Goal: Information Seeking & Learning: Learn about a topic

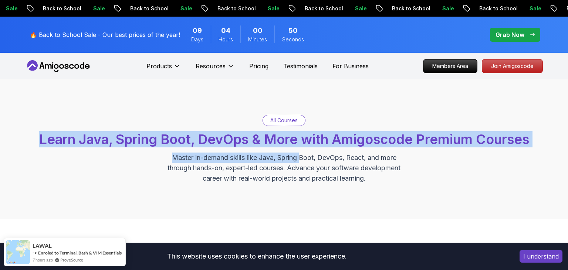
drag, startPoint x: 37, startPoint y: 139, endPoint x: 301, endPoint y: 154, distance: 264.0
click at [301, 154] on div "All Courses Learn Java, Spring Boot, DevOps & More with Amigoscode Premium Cour…" at bounding box center [284, 149] width 518 height 69
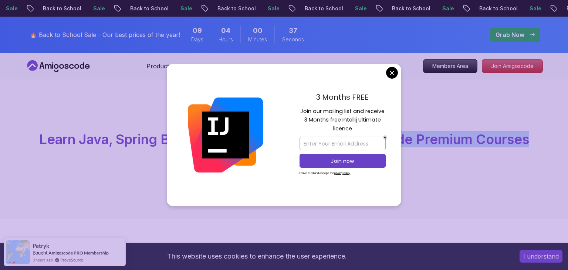
drag, startPoint x: 32, startPoint y: 139, endPoint x: 533, endPoint y: 135, distance: 500.9
click at [533, 135] on div "All Courses Learn Java, Spring Boot, DevOps & More with Amigoscode Premium Cour…" at bounding box center [284, 149] width 518 height 69
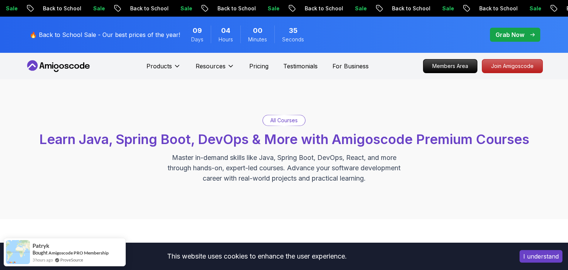
click at [377, 96] on div "All Courses Learn Java, Spring Boot, DevOps & More with Amigoscode Premium Cour…" at bounding box center [284, 149] width 568 height 140
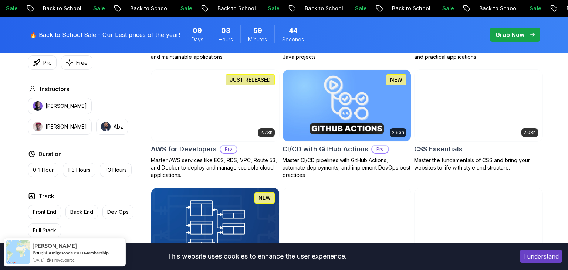
scroll to position [551, 0]
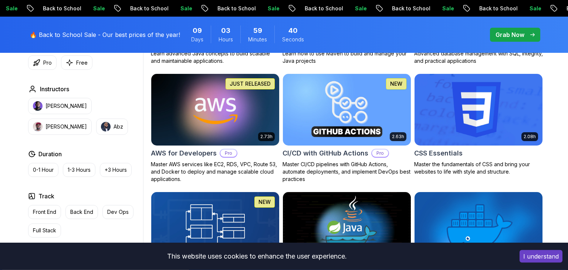
click at [461, 109] on img at bounding box center [478, 109] width 134 height 75
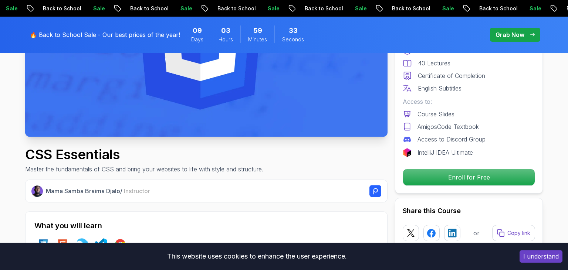
scroll to position [164, 0]
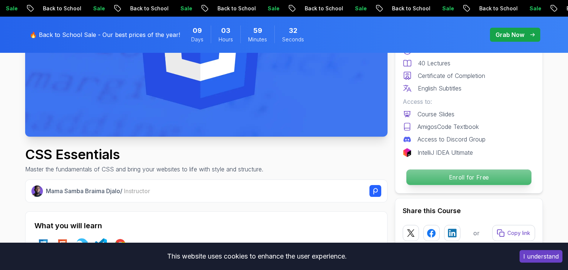
click at [477, 176] on p "Enroll for Free" at bounding box center [468, 178] width 125 height 16
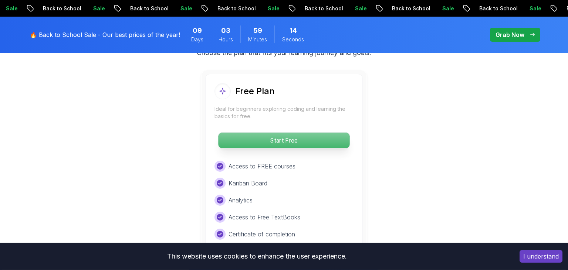
scroll to position [1593, 0]
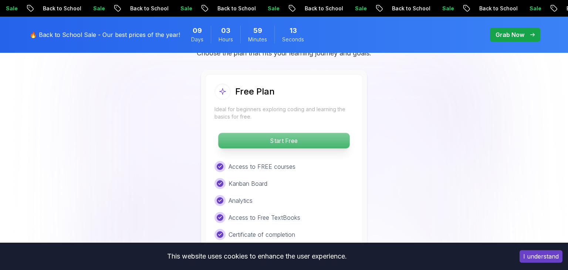
click at [285, 139] on p "Start Free" at bounding box center [283, 141] width 131 height 16
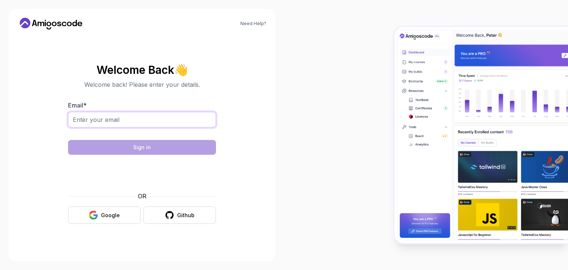
click at [143, 119] on input "Email *" at bounding box center [142, 120] width 148 height 16
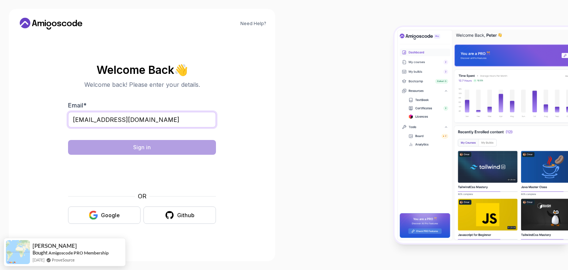
type input "yashvemaji786@gmail.com"
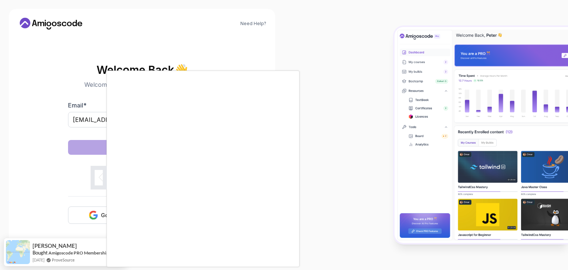
click at [310, 155] on div at bounding box center [284, 135] width 568 height 270
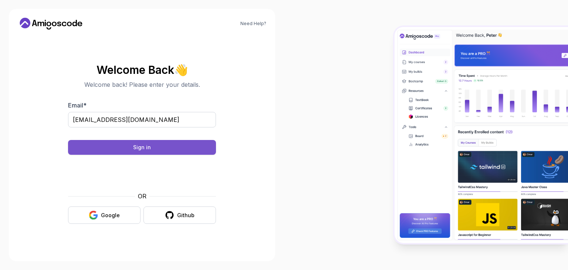
click at [138, 149] on div "Sign in" at bounding box center [142, 147] width 18 height 7
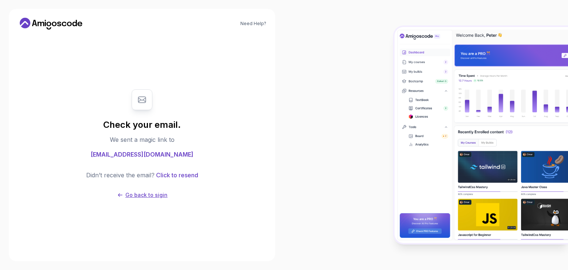
click at [122, 196] on icon at bounding box center [120, 195] width 4 height 4
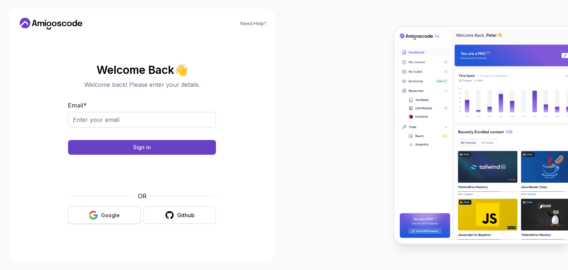
click at [116, 214] on div "Google" at bounding box center [110, 215] width 19 height 7
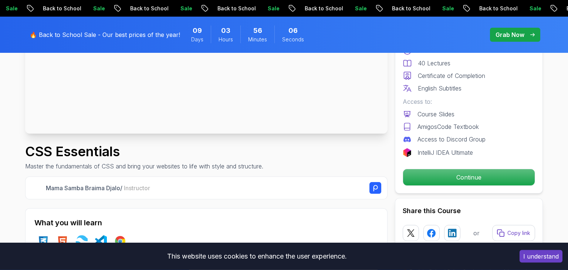
scroll to position [167, 0]
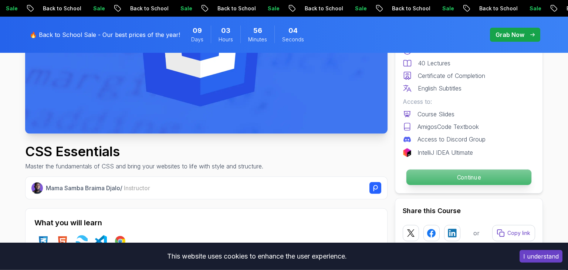
click at [467, 176] on p "Continue" at bounding box center [468, 178] width 125 height 16
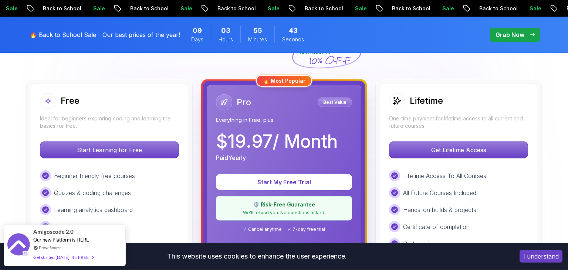
scroll to position [190, 0]
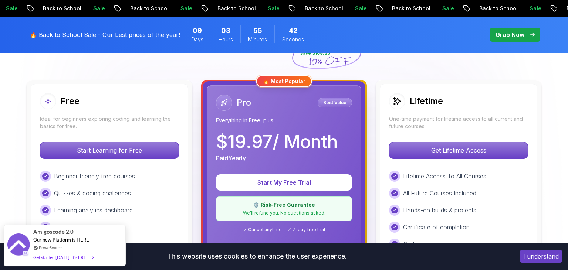
click at [132, 99] on div "Free" at bounding box center [109, 101] width 139 height 16
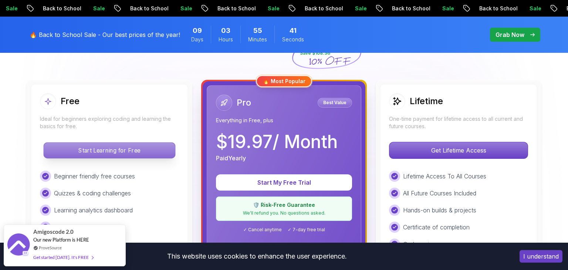
click at [126, 147] on p "Start Learning for Free" at bounding box center [109, 151] width 131 height 16
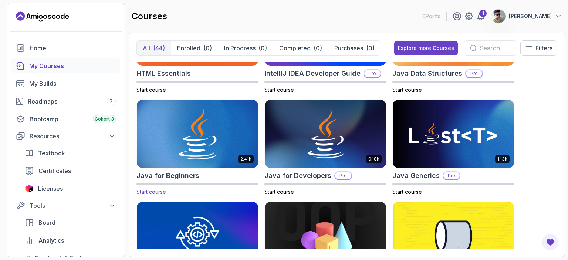
scroll to position [473, 0]
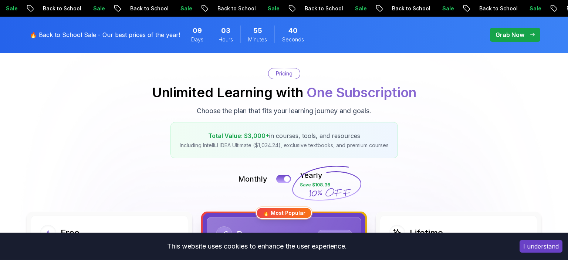
scroll to position [190, 0]
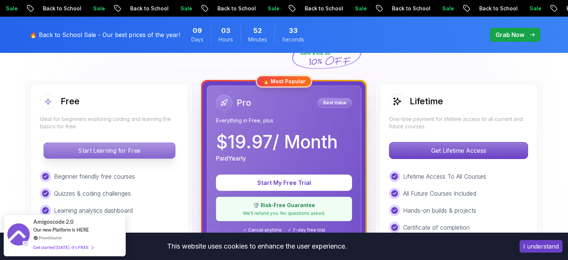
click at [116, 153] on p "Start Learning for Free" at bounding box center [109, 151] width 131 height 16
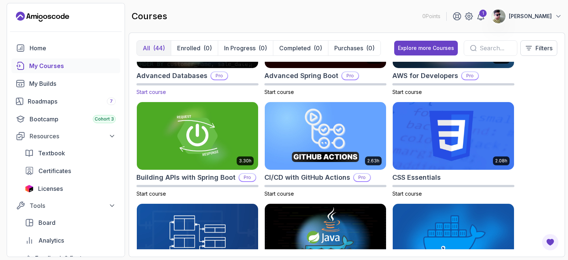
scroll to position [68, 0]
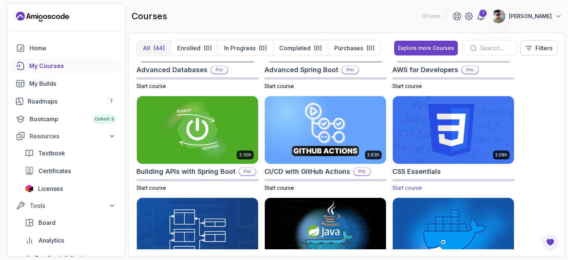
click at [439, 133] on img at bounding box center [453, 129] width 127 height 71
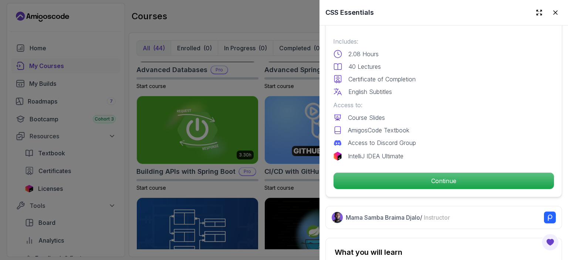
scroll to position [198, 0]
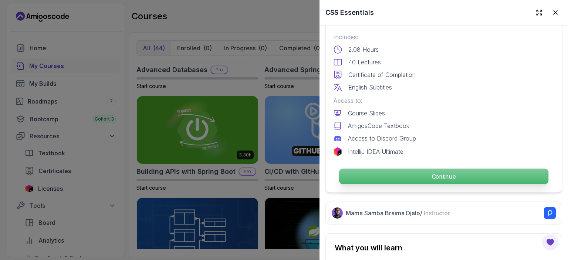
click at [427, 176] on p "Continue" at bounding box center [443, 177] width 209 height 16
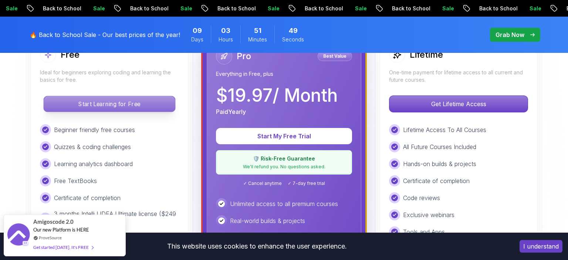
scroll to position [237, 0]
click at [121, 104] on p "Start Learning for Free" at bounding box center [109, 104] width 131 height 16
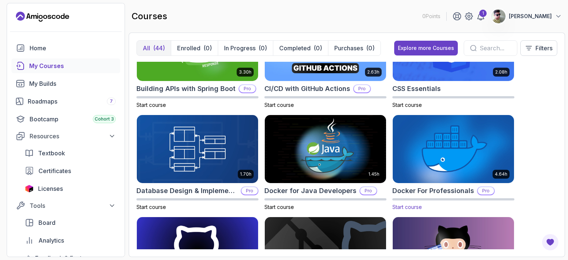
scroll to position [149, 0]
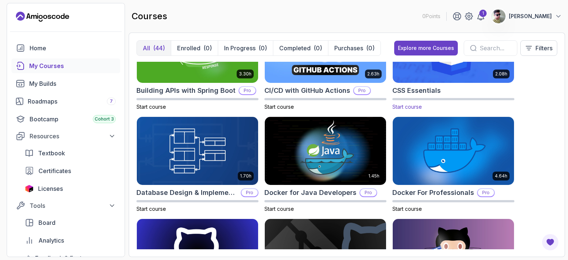
click at [410, 107] on span "Start course" at bounding box center [407, 107] width 30 height 6
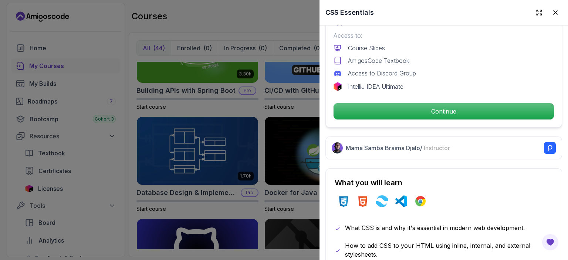
scroll to position [264, 0]
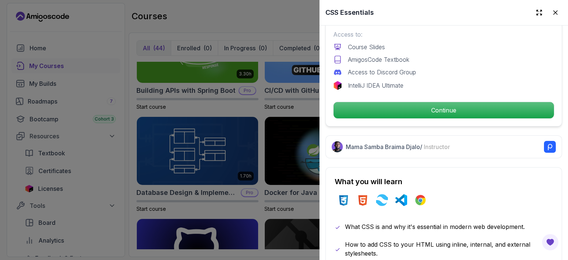
click at [23, 65] on div at bounding box center [284, 130] width 568 height 260
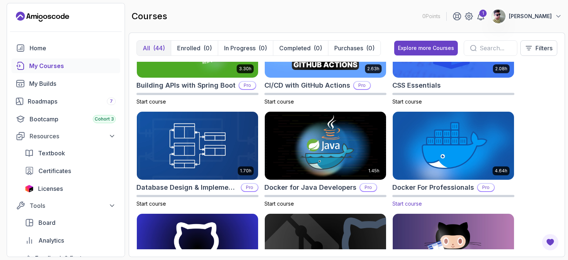
scroll to position [154, 0]
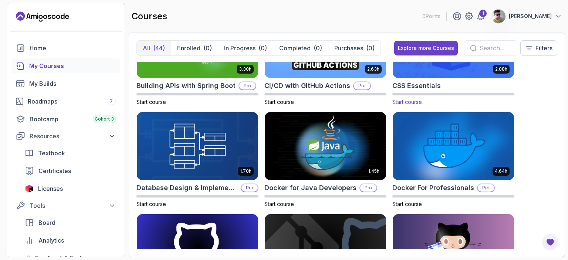
click at [430, 84] on h2 "CSS Essentials" at bounding box center [416, 86] width 48 height 10
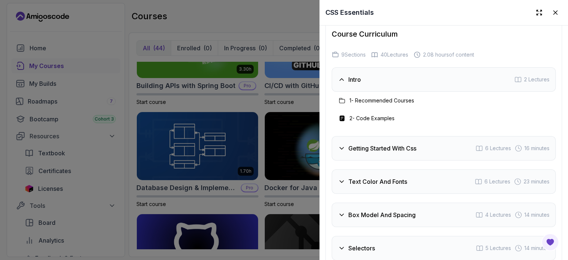
scroll to position [1384, 0]
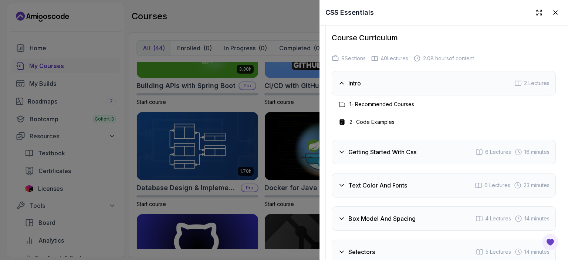
click at [360, 79] on h3 "Intro" at bounding box center [354, 83] width 13 height 9
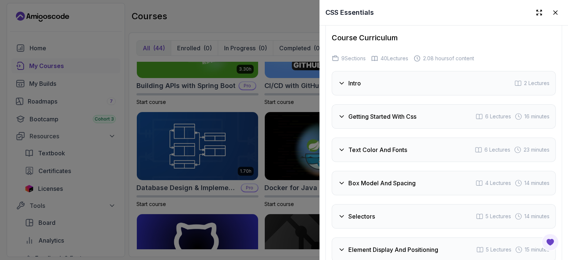
click at [360, 79] on h3 "Intro" at bounding box center [354, 83] width 13 height 9
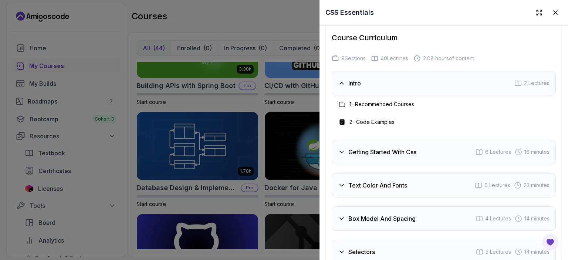
click at [342, 101] on icon at bounding box center [342, 104] width 6 height 6
click at [353, 101] on h3 "1 - Recommended Courses" at bounding box center [381, 104] width 65 height 7
click at [364, 101] on h3 "1 - Recommended Courses" at bounding box center [381, 104] width 65 height 7
click at [369, 118] on h3 "2 - Code Examples" at bounding box center [371, 121] width 45 height 7
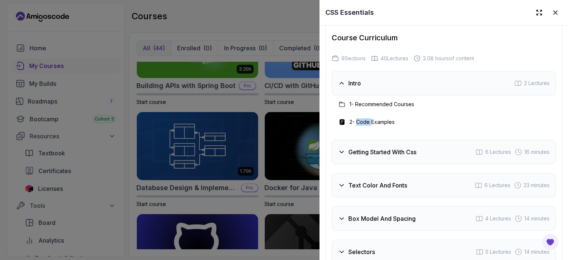
click at [369, 118] on h3 "2 - Code Examples" at bounding box center [371, 121] width 45 height 7
click at [362, 150] on div "Getting Started With Css 6 Lectures 16 minutes" at bounding box center [444, 152] width 224 height 24
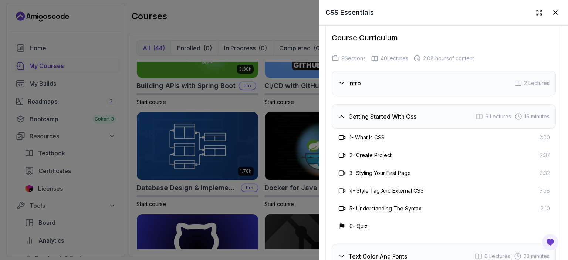
click at [506, 113] on span "6 Lectures" at bounding box center [498, 116] width 26 height 7
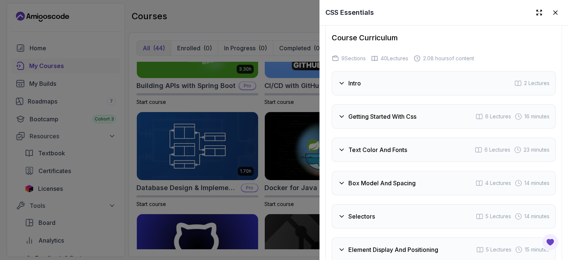
click at [506, 113] on span "6 Lectures" at bounding box center [498, 116] width 26 height 7
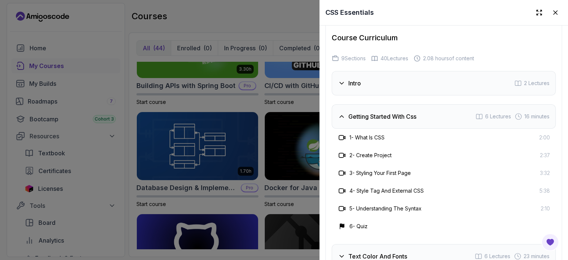
click at [524, 113] on span "16 minutes" at bounding box center [536, 116] width 25 height 7
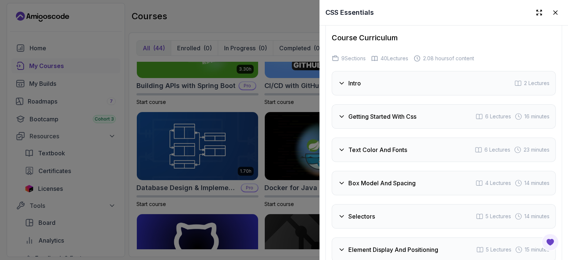
click at [524, 113] on span "16 minutes" at bounding box center [536, 116] width 25 height 7
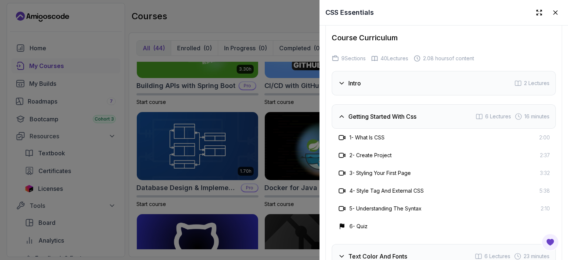
click at [542, 134] on span "2:00" at bounding box center [544, 137] width 11 height 7
click at [519, 133] on div "1 - What Is CSS 2:00" at bounding box center [444, 137] width 212 height 9
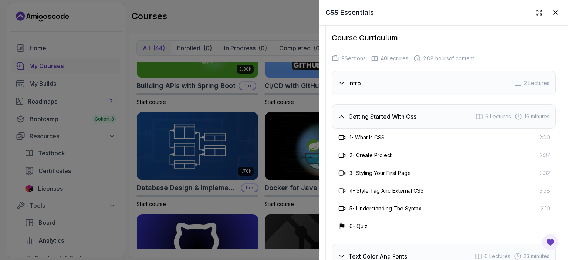
click at [519, 133] on div "1 - What Is CSS 2:00" at bounding box center [444, 137] width 212 height 9
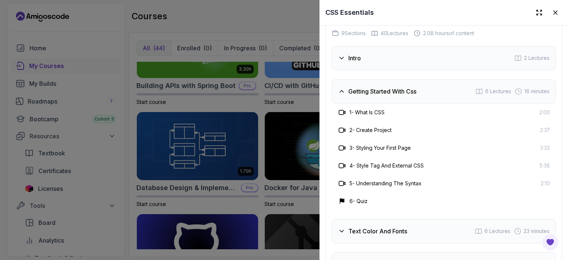
scroll to position [1407, 0]
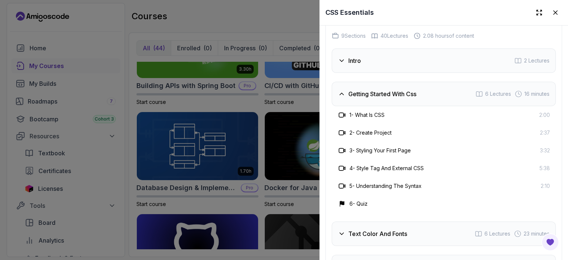
click at [373, 124] on div "2 - Create Project 2:37" at bounding box center [444, 133] width 224 height 18
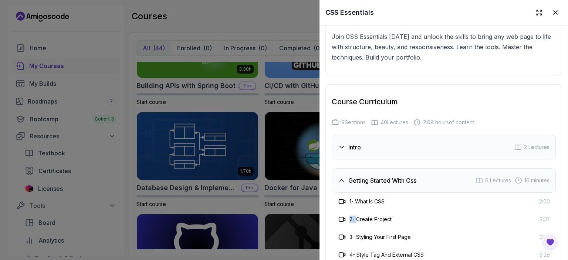
scroll to position [1320, 0]
click at [384, 119] on span "40 Lectures" at bounding box center [394, 122] width 28 height 7
drag, startPoint x: 352, startPoint y: 115, endPoint x: 433, endPoint y: 115, distance: 80.2
click at [433, 119] on div "9 Sections 40 Lectures 2.08 hours of content" at bounding box center [444, 122] width 224 height 7
click at [433, 119] on span "2.08 hours of content" at bounding box center [448, 122] width 51 height 7
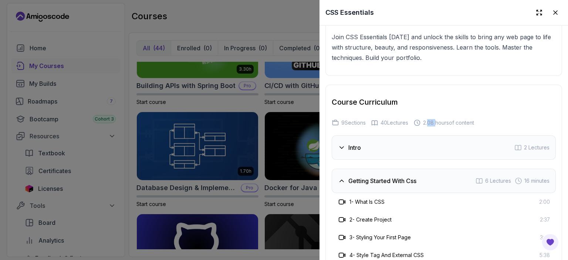
click at [433, 119] on span "2.08 hours of content" at bounding box center [448, 122] width 51 height 7
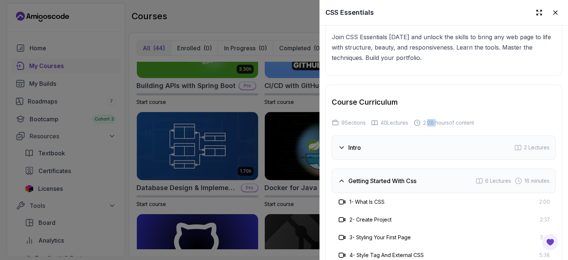
click at [433, 119] on span "2.08 hours of content" at bounding box center [448, 122] width 51 height 7
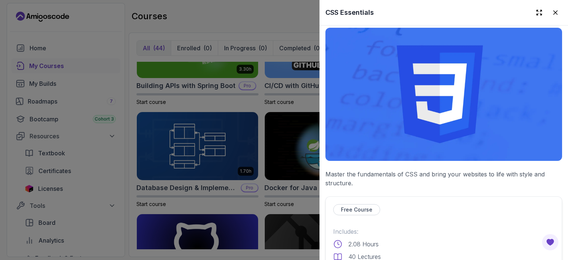
scroll to position [0, 0]
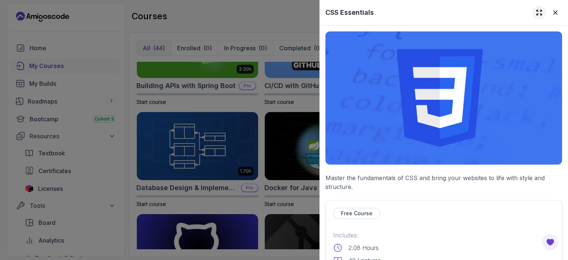
click at [538, 11] on icon at bounding box center [538, 12] width 7 height 7
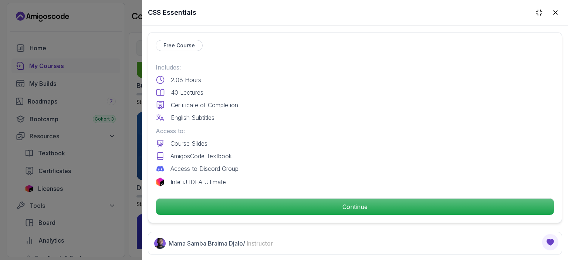
scroll to position [259, 0]
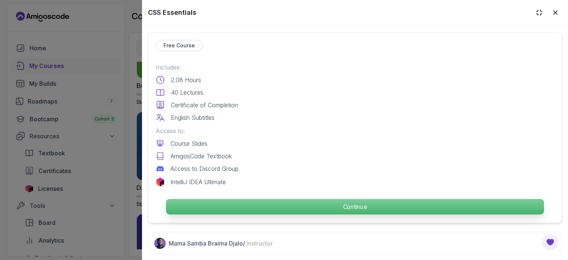
click at [374, 207] on p "Continue" at bounding box center [355, 207] width 378 height 16
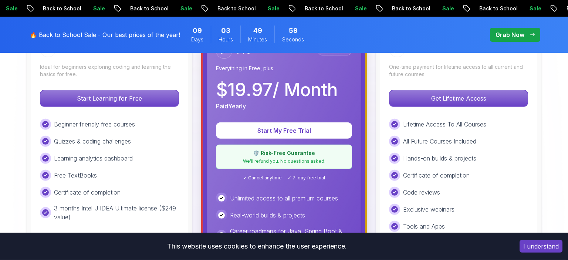
scroll to position [244, 0]
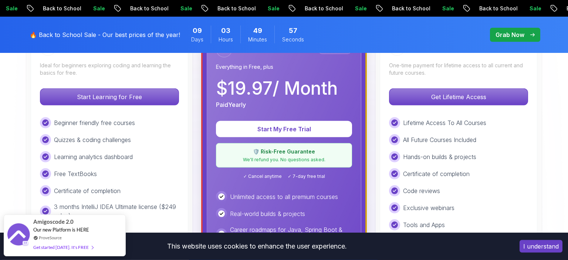
click at [547, 247] on button "I understand" at bounding box center [540, 246] width 43 height 13
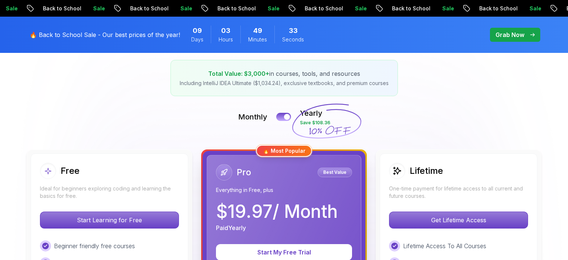
scroll to position [121, 0]
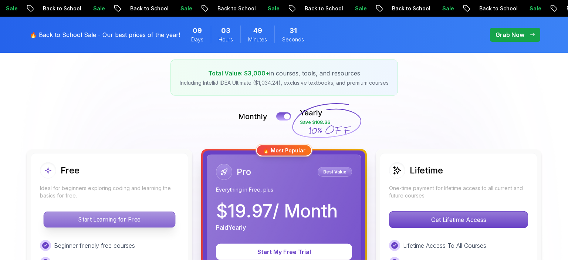
click at [114, 217] on p "Start Learning for Free" at bounding box center [109, 220] width 131 height 16
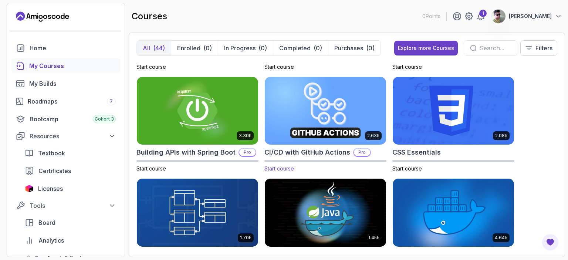
scroll to position [87, 0]
click at [363, 153] on p "Pro" at bounding box center [362, 152] width 16 height 7
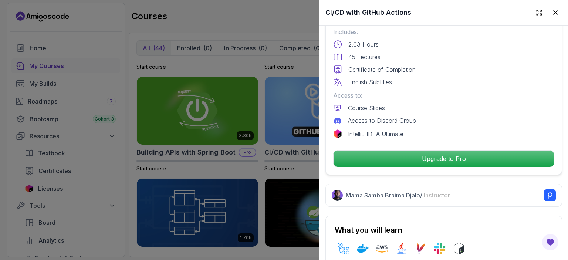
scroll to position [217, 0]
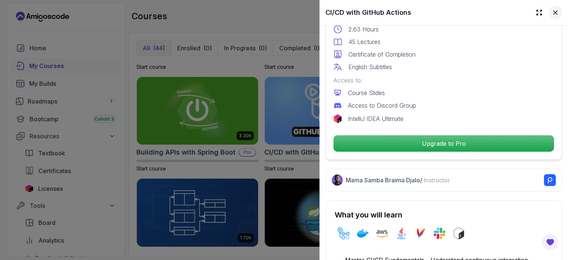
click at [554, 12] on icon at bounding box center [555, 12] width 7 height 7
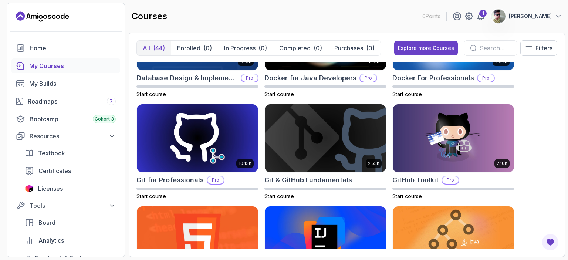
scroll to position [278, 0]
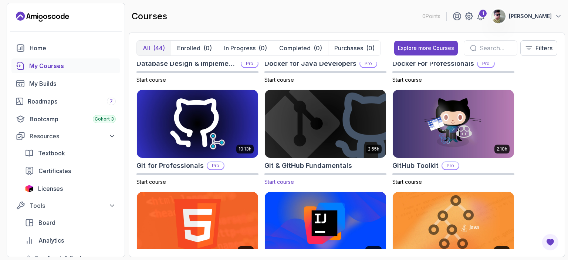
click at [348, 133] on img at bounding box center [325, 123] width 127 height 71
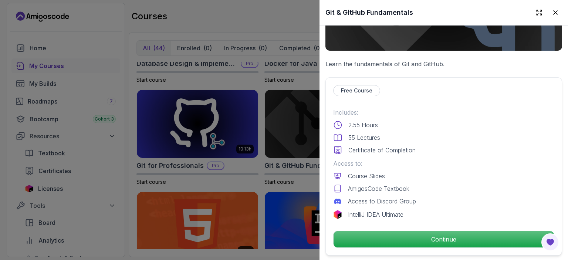
scroll to position [122, 0]
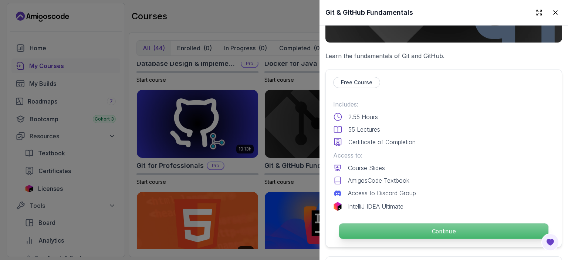
click at [410, 227] on p "Continue" at bounding box center [443, 231] width 209 height 16
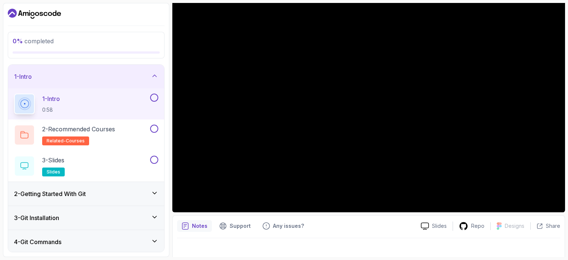
scroll to position [81, 0]
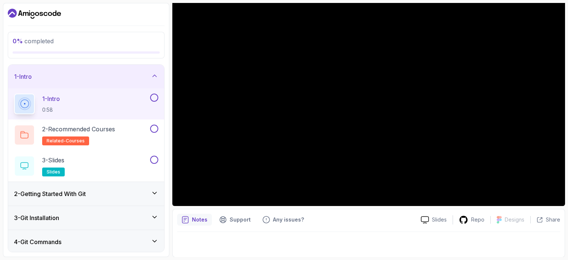
click at [152, 192] on icon at bounding box center [154, 192] width 7 height 7
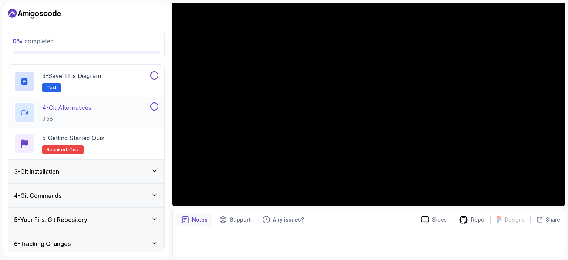
scroll to position [113, 0]
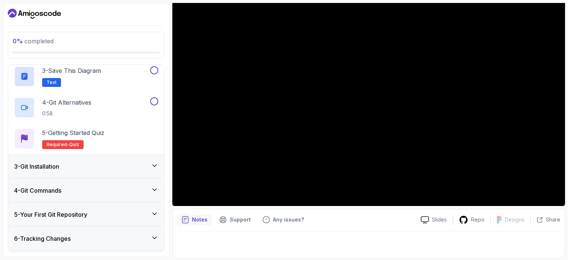
click at [154, 166] on icon at bounding box center [154, 165] width 7 height 7
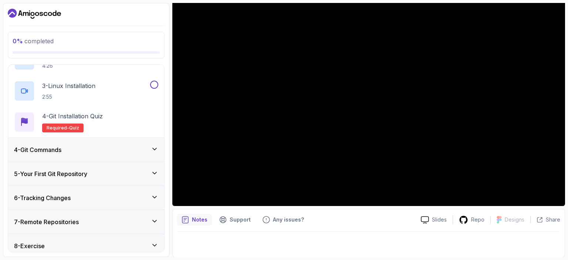
scroll to position [123, 0]
click at [153, 148] on icon at bounding box center [154, 148] width 7 height 7
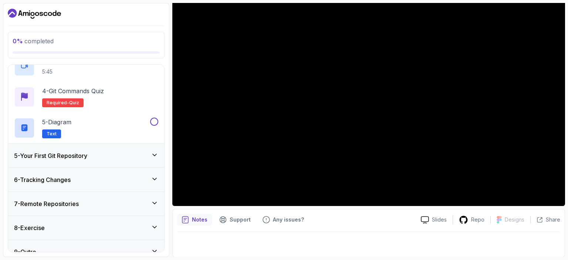
scroll to position [183, 0]
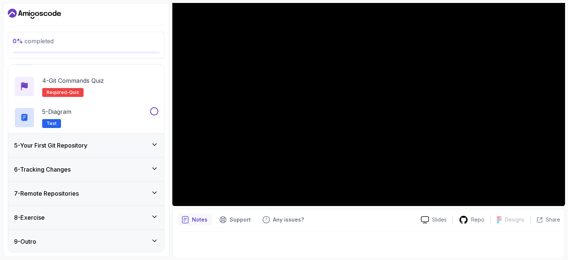
click at [160, 240] on div "9 - Outro" at bounding box center [86, 242] width 156 height 24
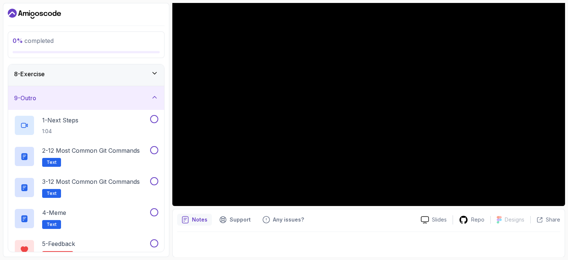
scroll to position [214, 0]
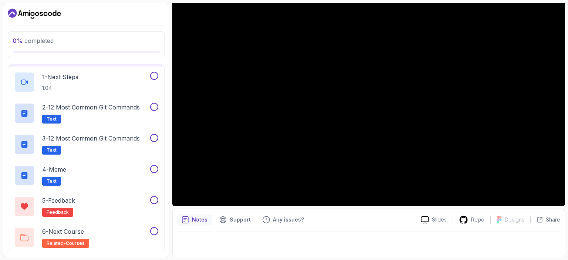
click at [194, 221] on p "Notes" at bounding box center [200, 219] width 16 height 7
click at [194, 218] on p "Notes" at bounding box center [200, 219] width 16 height 7
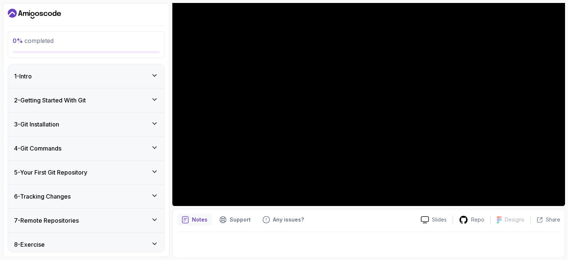
click at [156, 75] on icon at bounding box center [155, 76] width 4 height 2
